Goal: Transaction & Acquisition: Purchase product/service

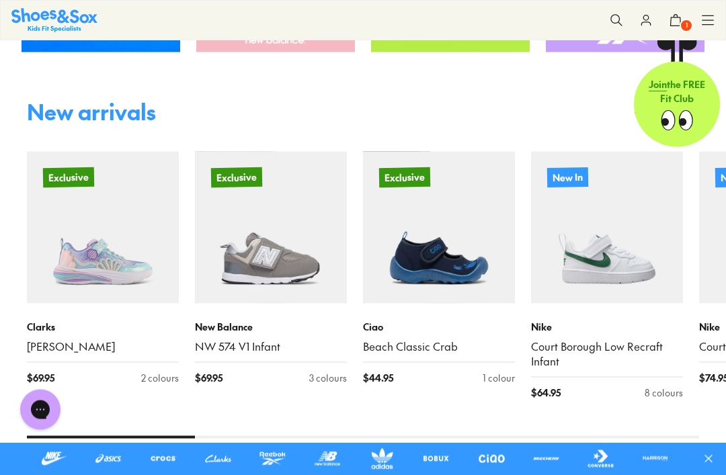
scroll to position [599, 0]
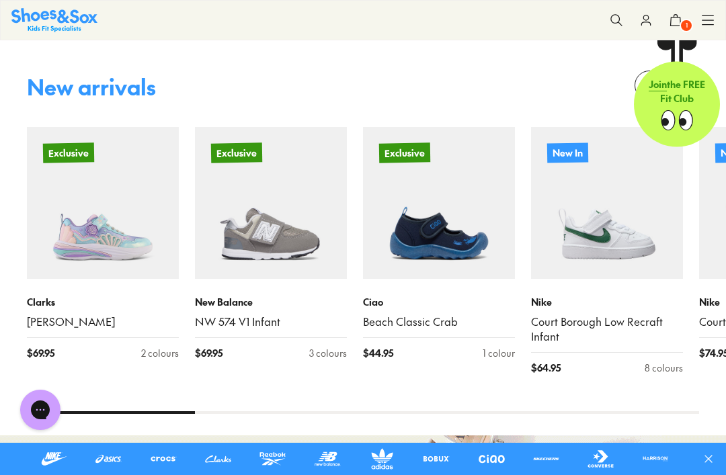
click at [674, 19] on icon at bounding box center [675, 19] width 13 height 13
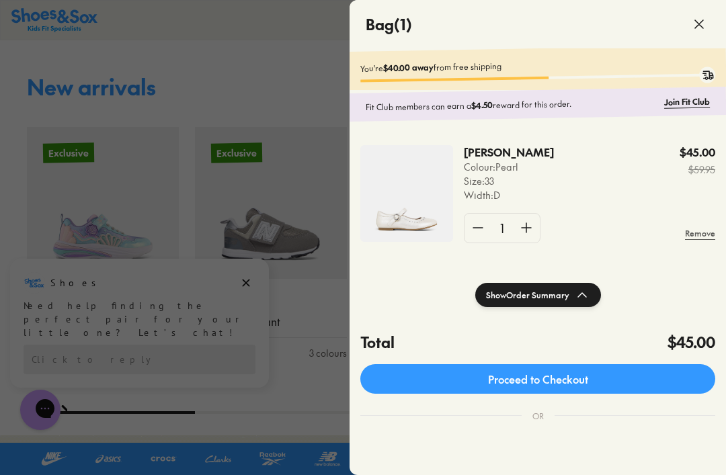
click at [514, 157] on p "[PERSON_NAME]" at bounding box center [500, 152] width 72 height 15
click at [489, 159] on p "[PERSON_NAME]" at bounding box center [500, 152] width 72 height 15
click at [509, 157] on p "[PERSON_NAME]" at bounding box center [500, 152] width 72 height 15
click at [484, 159] on p "[PERSON_NAME]" at bounding box center [500, 152] width 72 height 15
click at [709, 160] on div "$45.00 $59.95" at bounding box center [698, 173] width 36 height 57
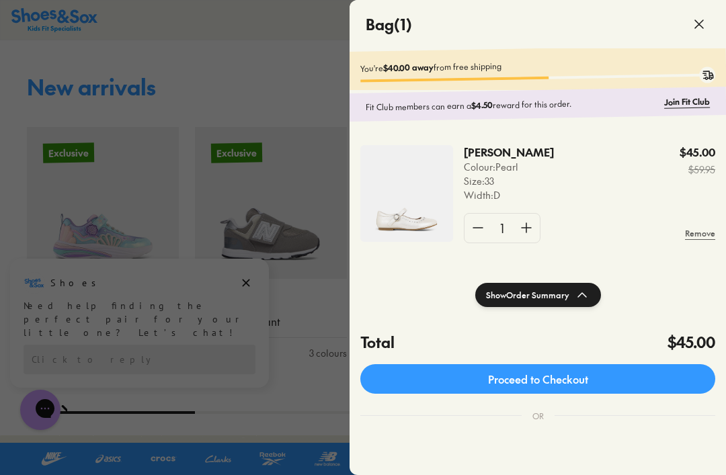
click at [405, 219] on img at bounding box center [406, 193] width 93 height 97
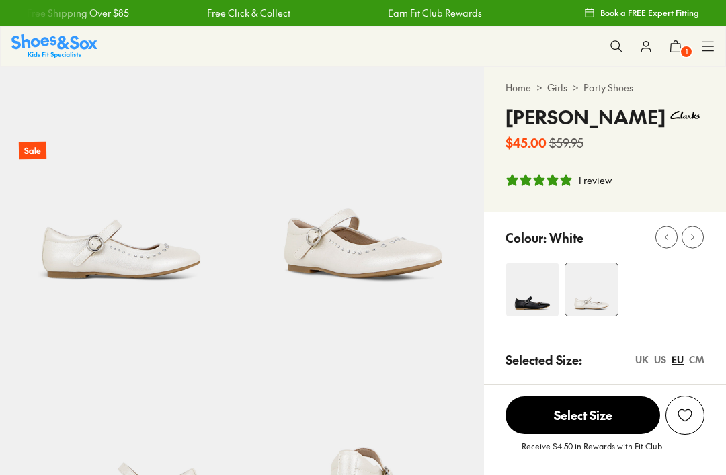
select select "*"
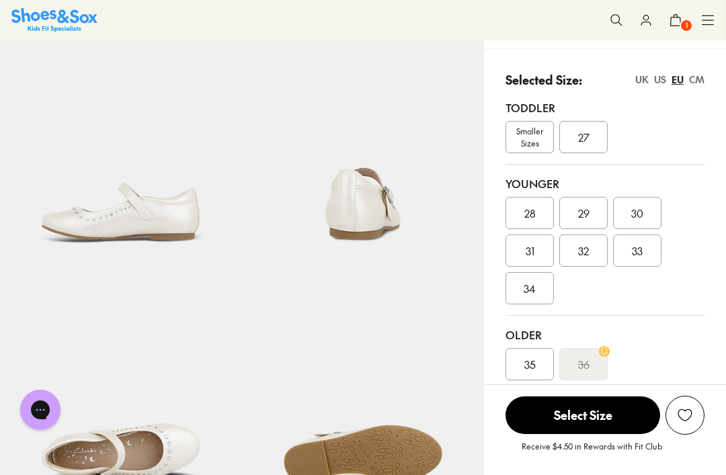
scroll to position [282, 0]
click at [638, 81] on div "UK" at bounding box center [641, 79] width 13 height 14
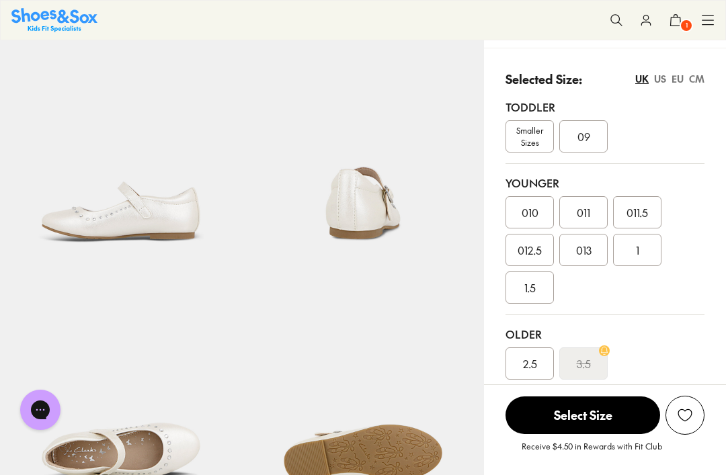
click at [635, 249] on div "1" at bounding box center [637, 250] width 48 height 32
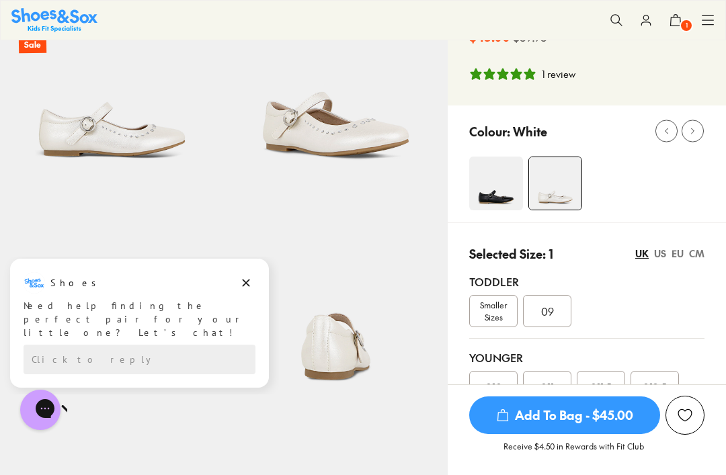
scroll to position [0, 0]
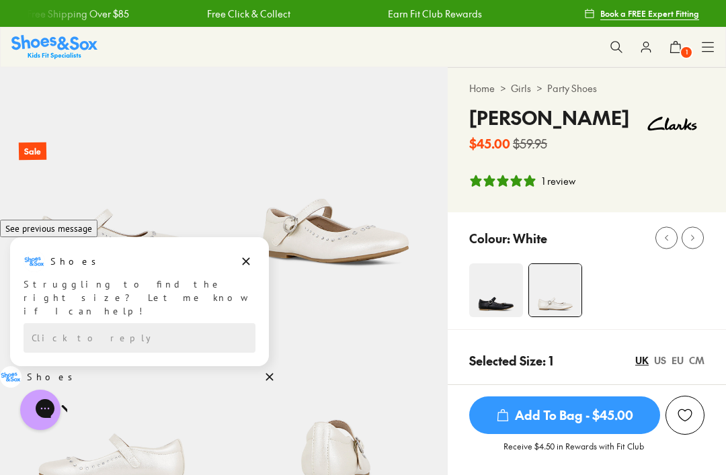
click at [52, 43] on img at bounding box center [54, 47] width 86 height 24
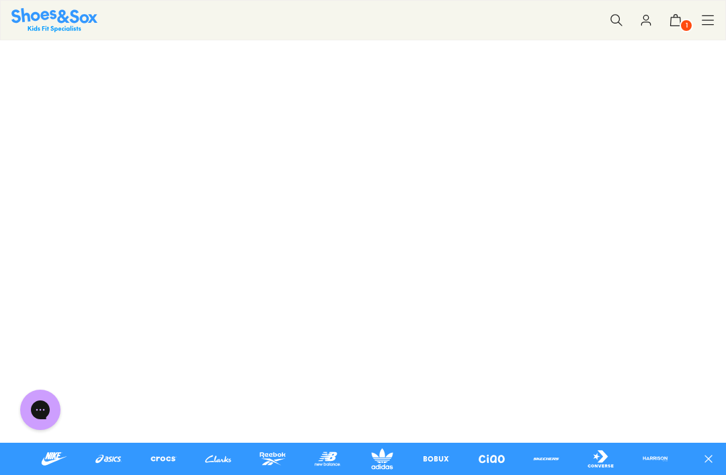
scroll to position [116, 0]
